Goal: Task Accomplishment & Management: Manage account settings

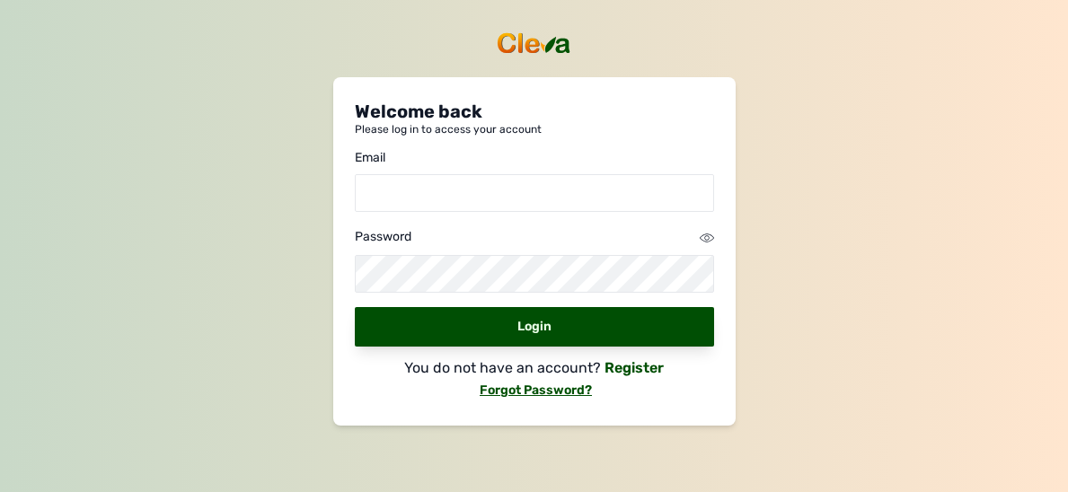
click at [427, 186] on input "email" at bounding box center [534, 193] width 359 height 38
type input "constanceuju@gmail.com"
click at [704, 234] on icon at bounding box center [707, 238] width 14 height 14
click at [1010, 98] on div "Welcome back Please log in to access your account Email constanceuju@gmail.com …" at bounding box center [534, 246] width 1068 height 492
click at [713, 237] on div "Welcome back Please log in to access your account Email constanceuju@gmail.com …" at bounding box center [534, 251] width 402 height 348
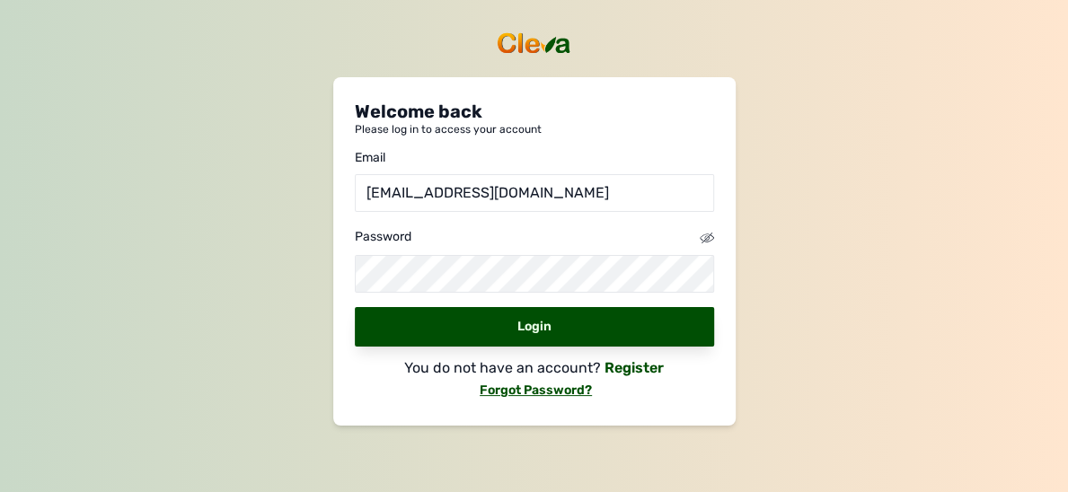
click at [709, 234] on icon at bounding box center [707, 238] width 14 height 14
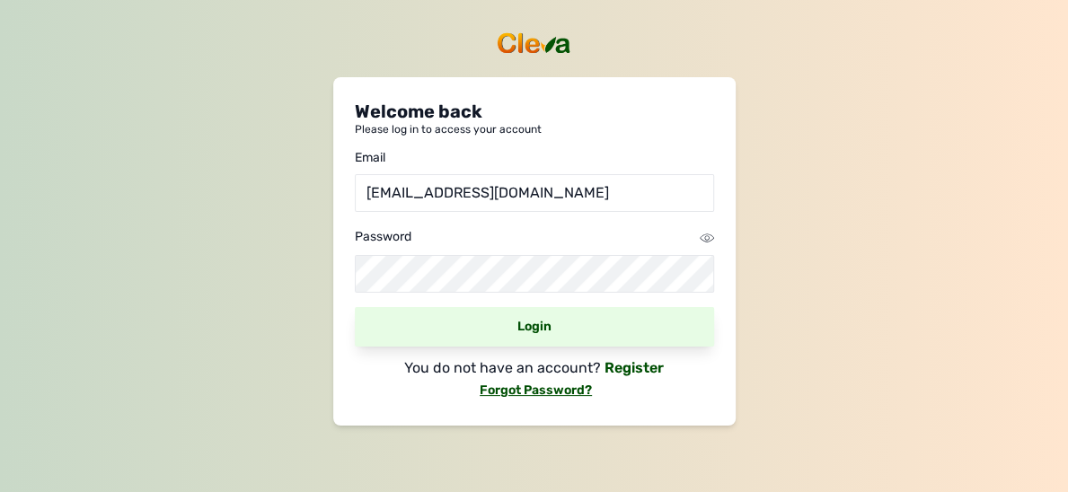
click at [544, 325] on div "Login" at bounding box center [534, 327] width 359 height 40
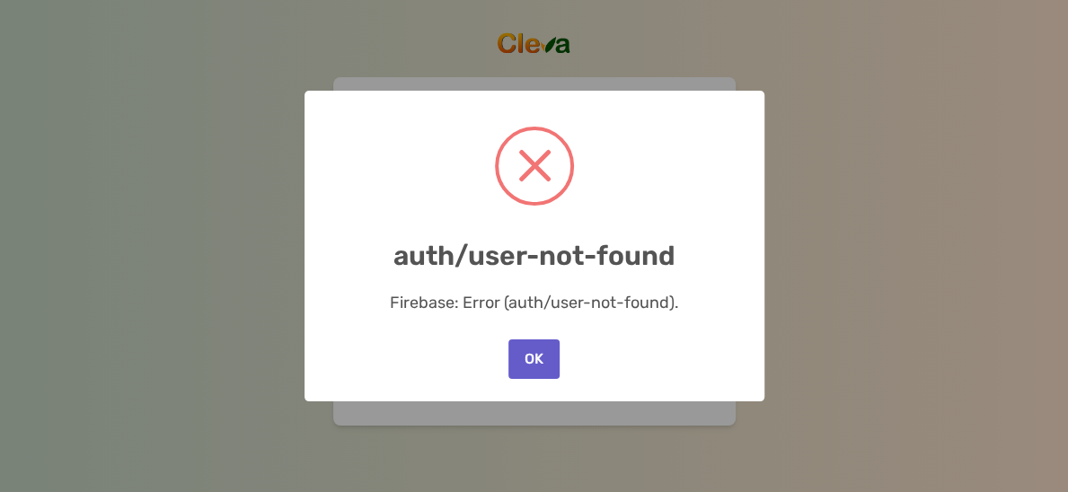
click at [533, 348] on button "OK" at bounding box center [533, 359] width 50 height 40
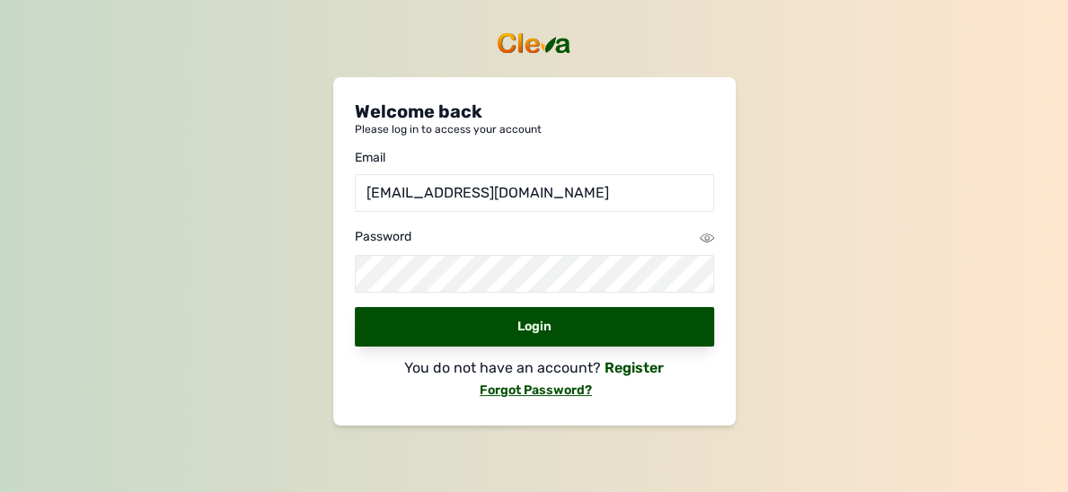
click at [709, 232] on icon at bounding box center [707, 238] width 14 height 14
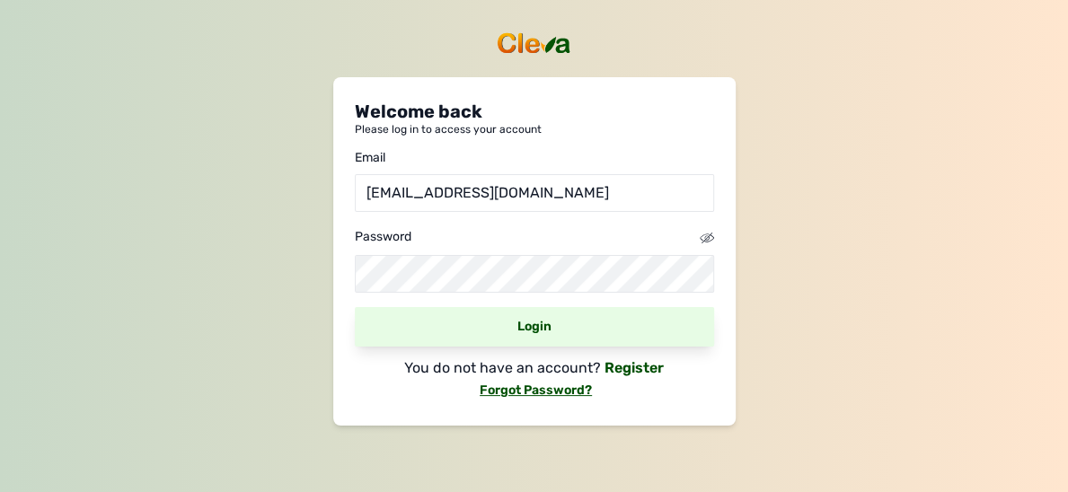
click at [541, 332] on div "Login" at bounding box center [534, 327] width 359 height 40
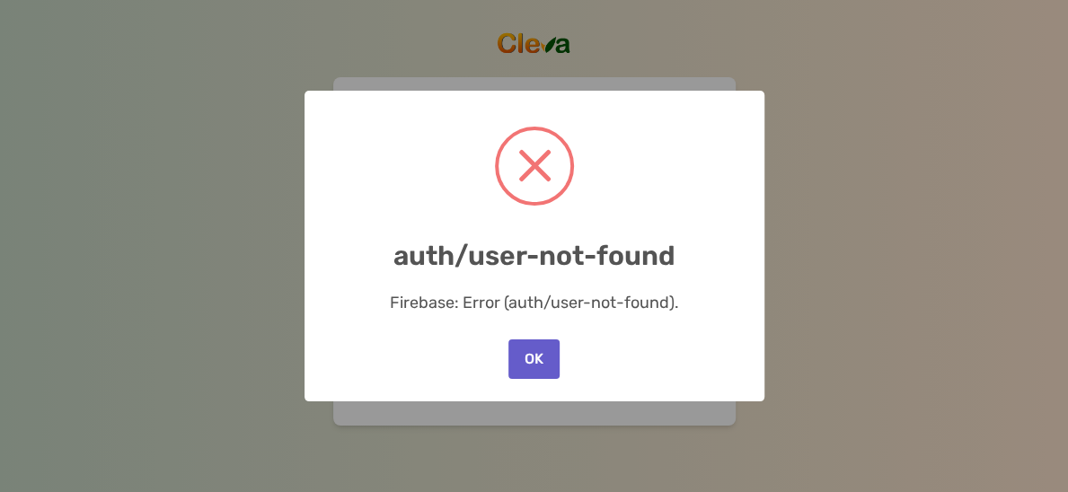
click at [541, 350] on button "OK" at bounding box center [533, 359] width 50 height 40
